Goal: Find specific page/section: Find specific page/section

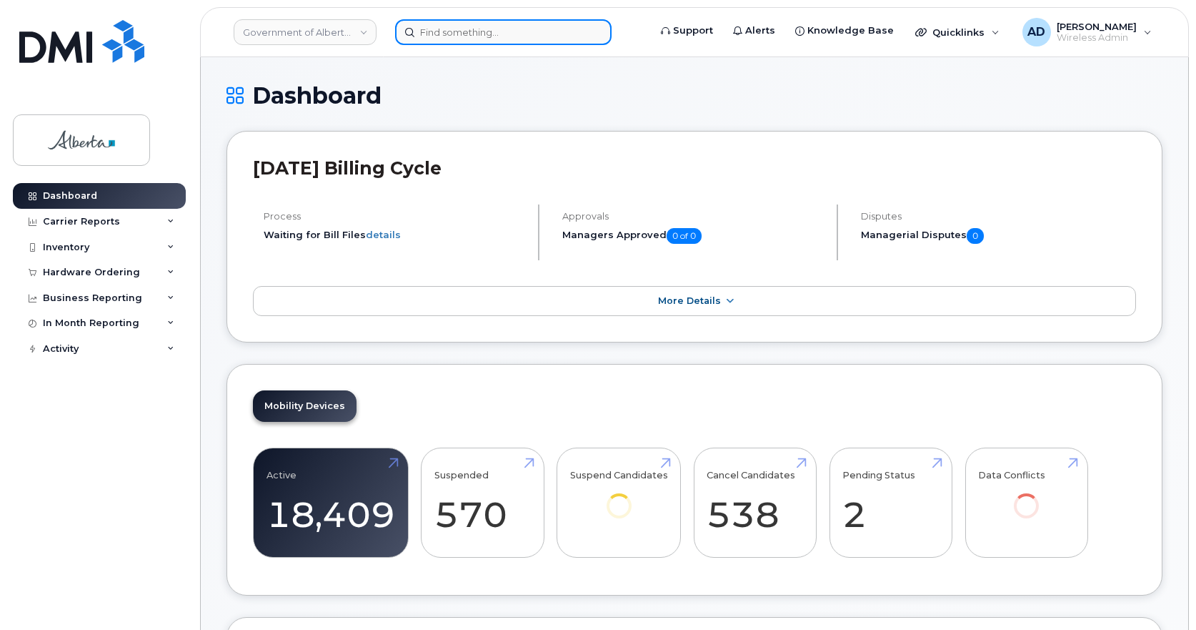
click at [437, 33] on input at bounding box center [503, 32] width 217 height 26
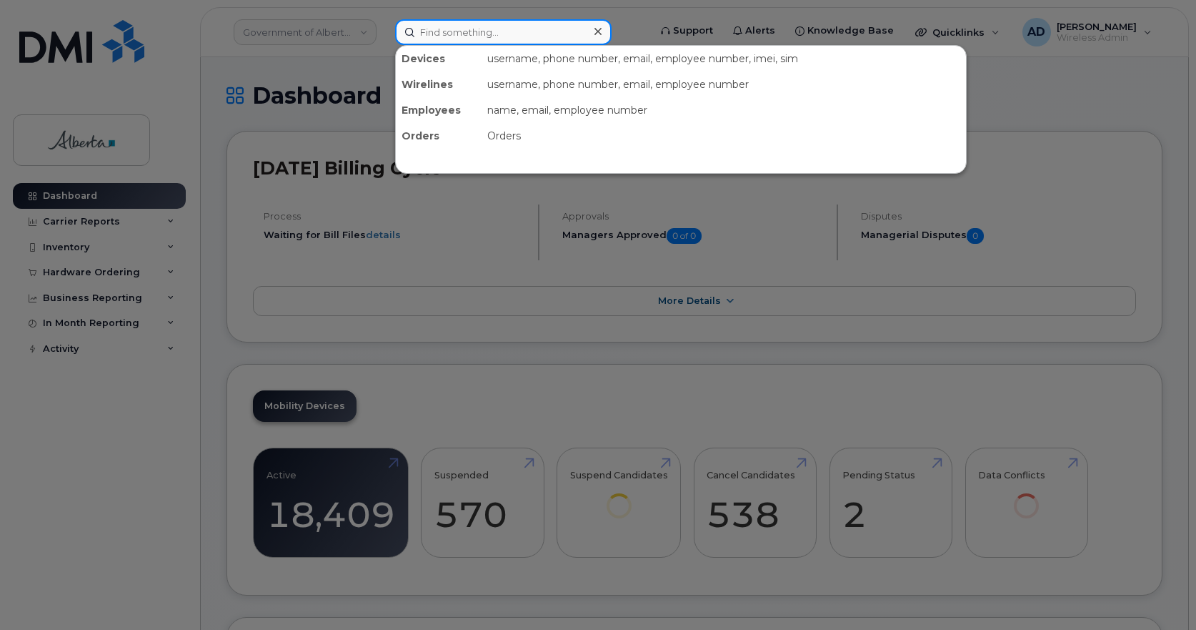
paste input ": [PHONE_NUMBER]"
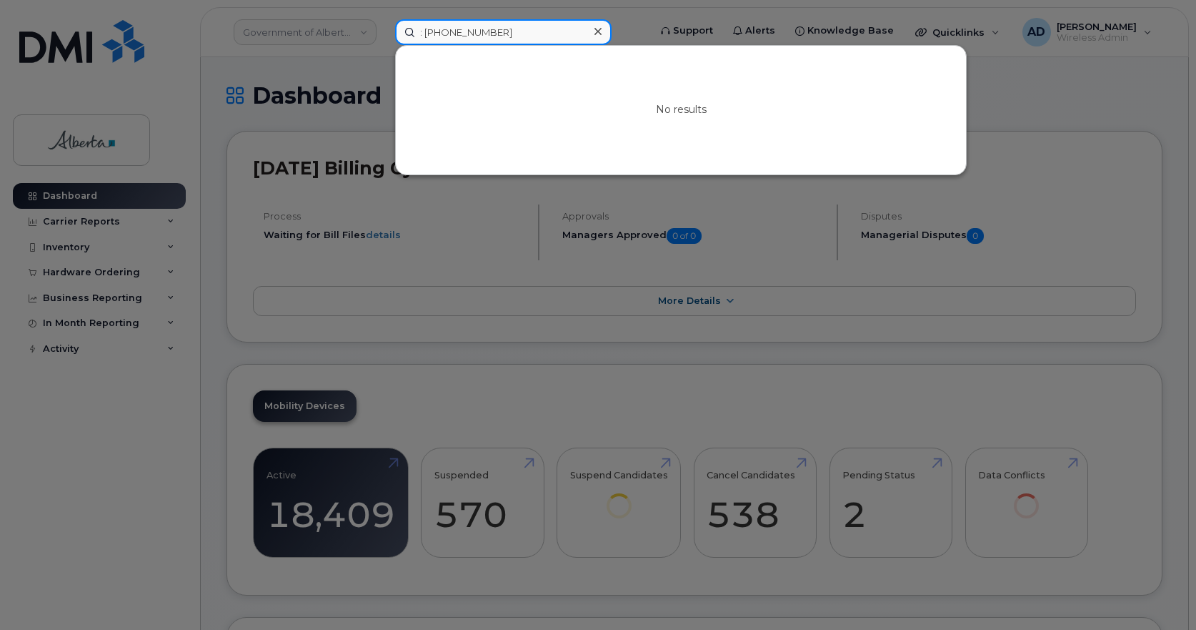
click at [426, 30] on input ": [PHONE_NUMBER]" at bounding box center [503, 32] width 217 height 26
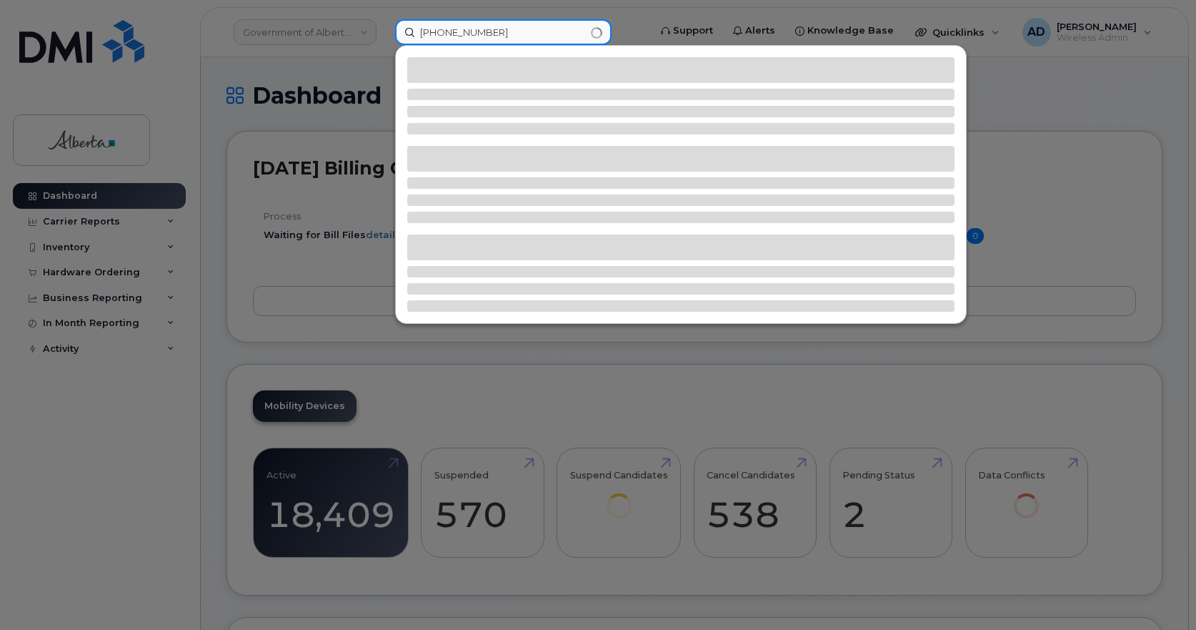
click at [446, 25] on input "[PHONE_NUMBER]" at bounding box center [503, 32] width 217 height 26
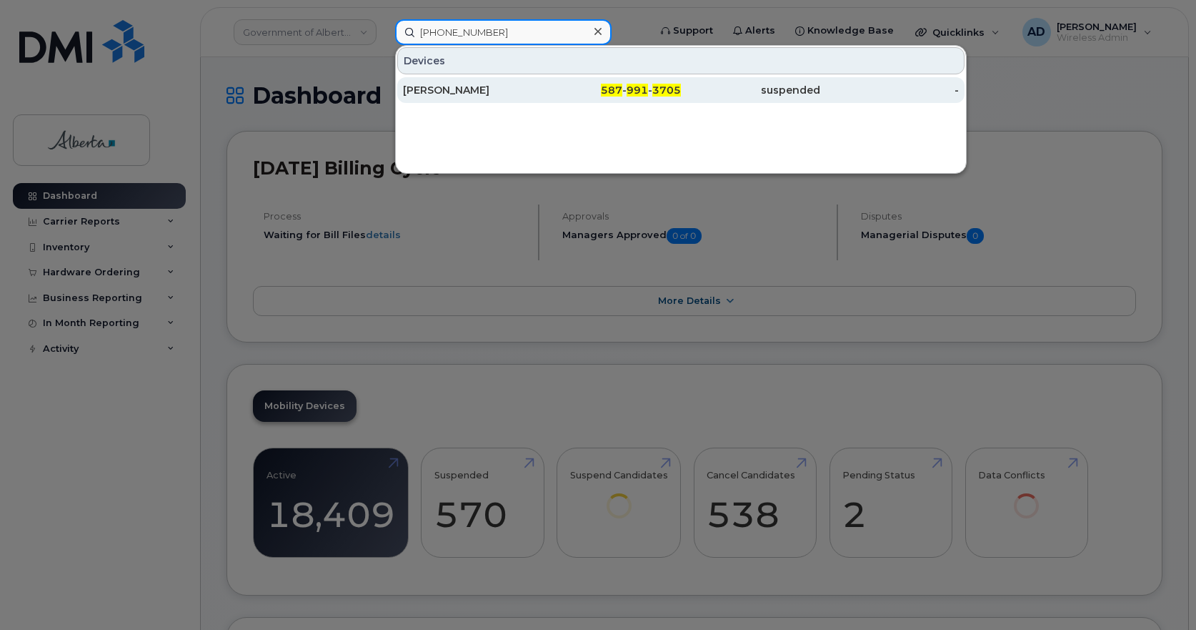
type input "[PHONE_NUMBER]"
click at [461, 89] on div "[PERSON_NAME]" at bounding box center [472, 90] width 139 height 14
